Goal: Information Seeking & Learning: Learn about a topic

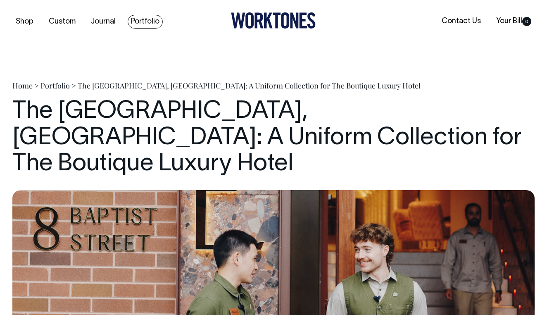
click at [141, 22] on link "Portfolio" at bounding box center [145, 22] width 35 height 14
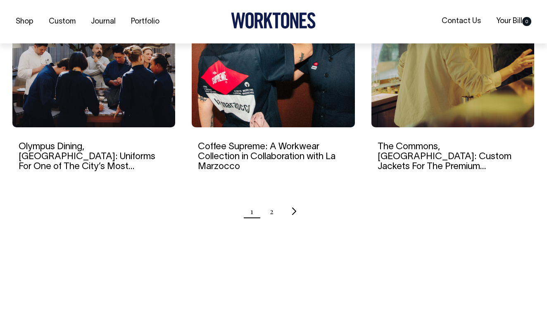
scroll to position [855, 0]
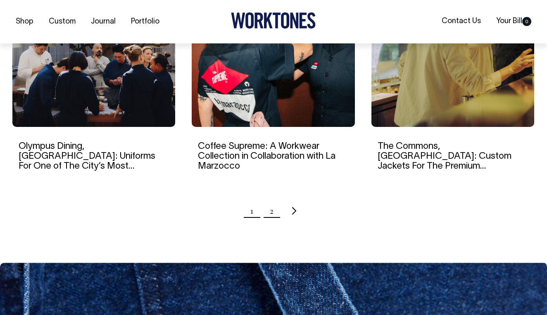
click at [271, 212] on link "2" at bounding box center [272, 210] width 4 height 21
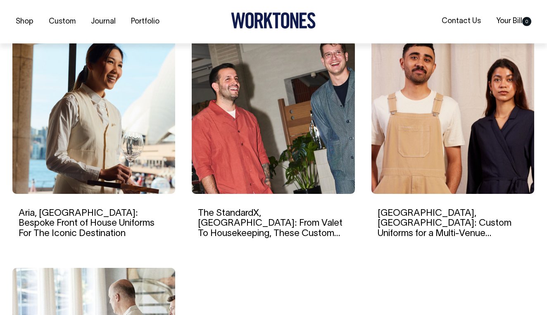
scroll to position [555, 0]
click at [59, 214] on link "Aria, Sydney: Bespoke Front of House Uniforms For The Iconic Destination" at bounding box center [87, 223] width 136 height 28
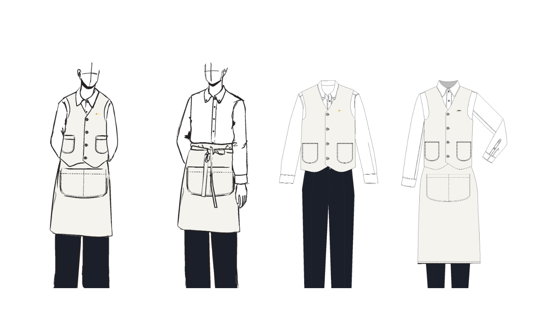
scroll to position [2871, 0]
